Goal: Complete application form

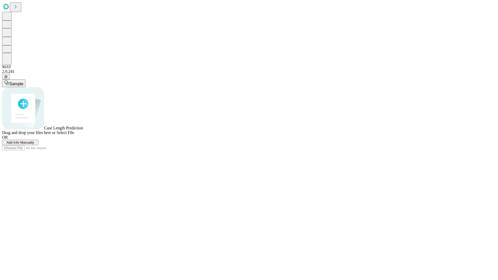
click at [34, 145] on span "Add Info Manually" at bounding box center [20, 143] width 28 height 4
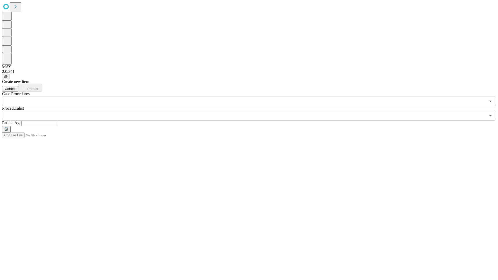
click at [58, 121] on input "text" at bounding box center [39, 123] width 37 height 5
type input "**"
click at [253, 111] on input "text" at bounding box center [244, 116] width 484 height 10
